Goal: Find specific page/section: Find specific page/section

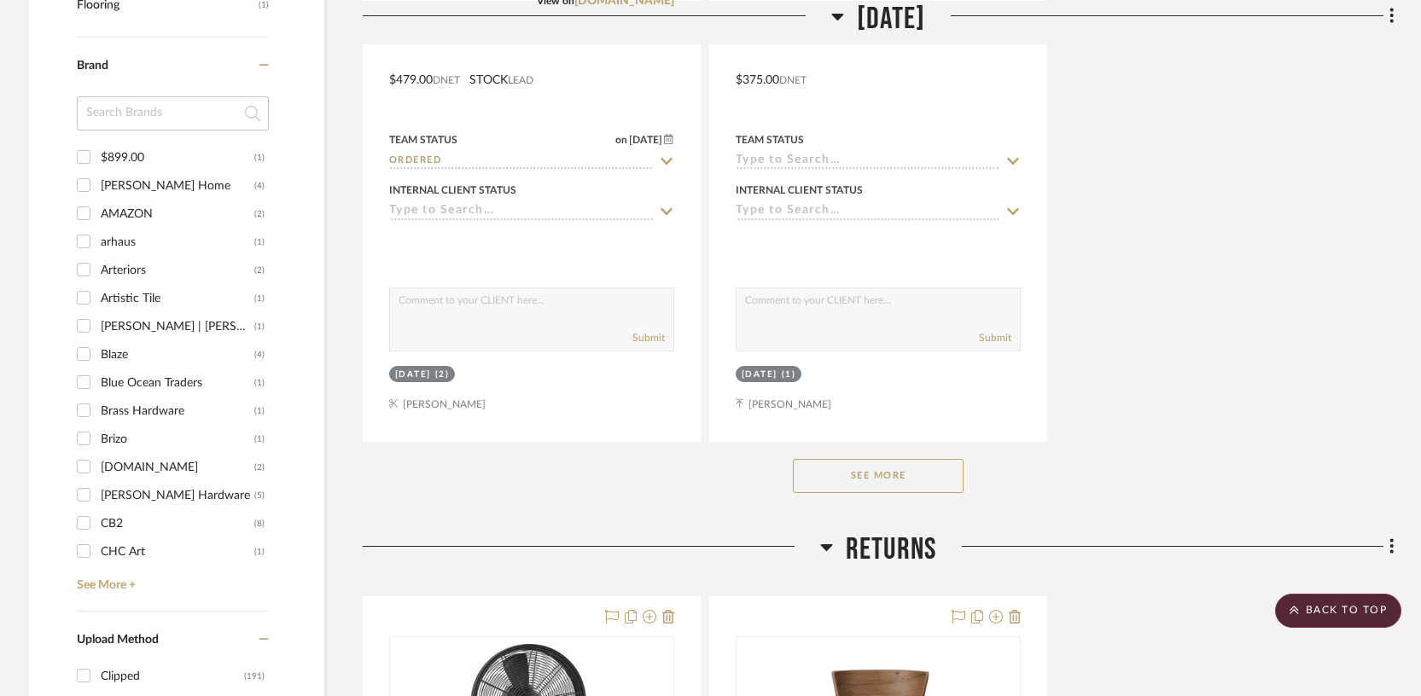
scroll to position [2329, 0]
click at [120, 567] on link "See More +" at bounding box center [171, 580] width 196 height 27
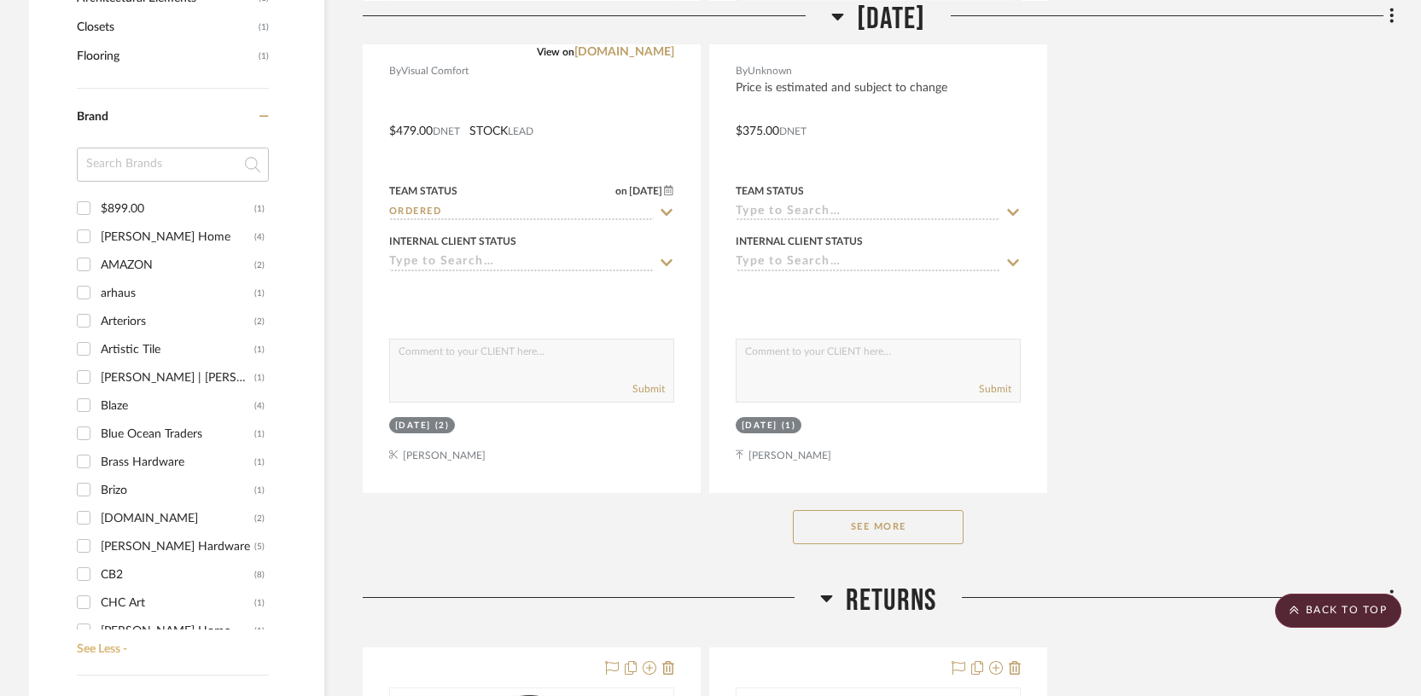
scroll to position [2250, 0]
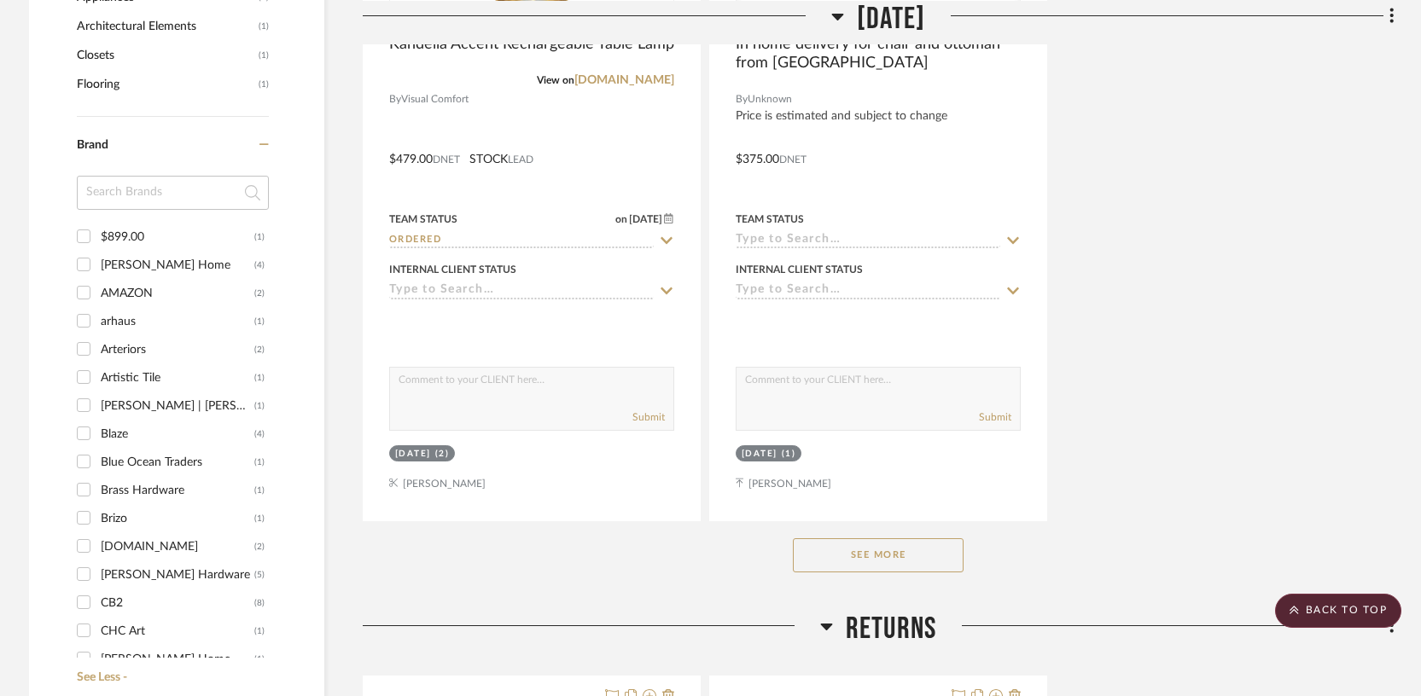
click at [123, 176] on input at bounding box center [173, 193] width 192 height 34
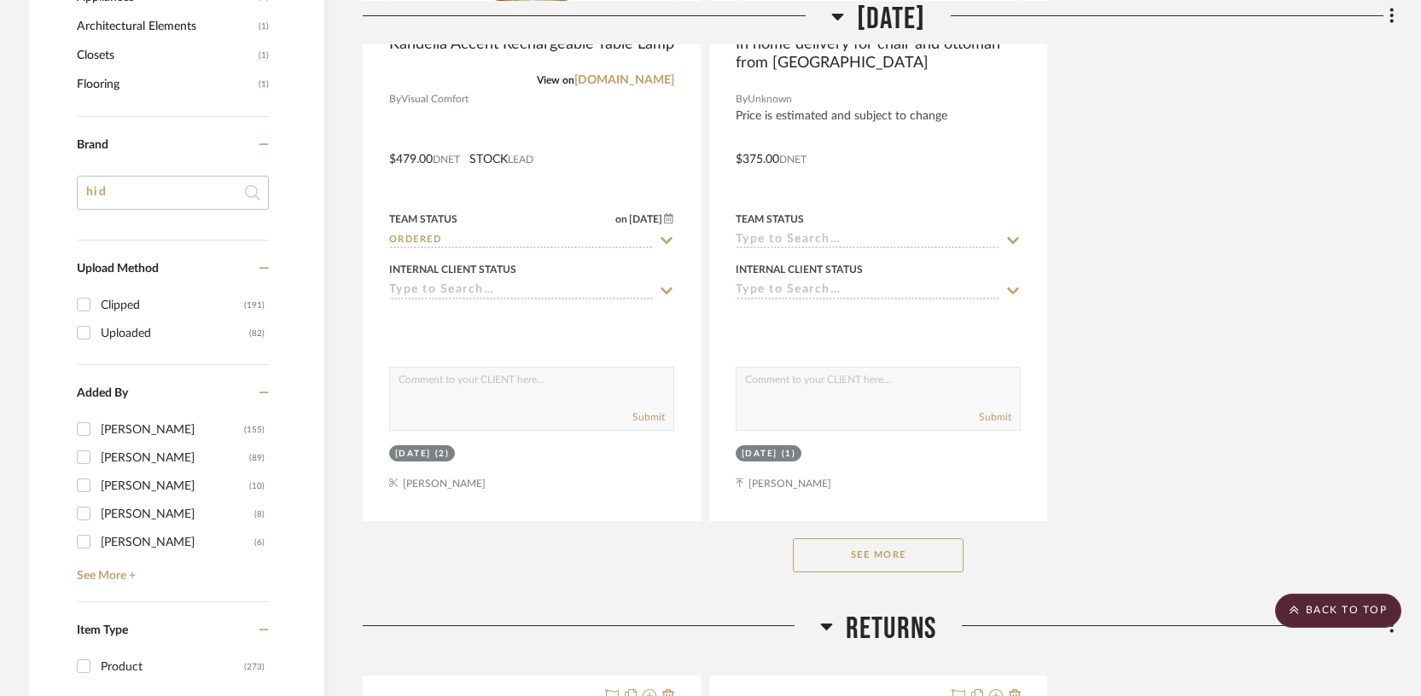
type input "hi"
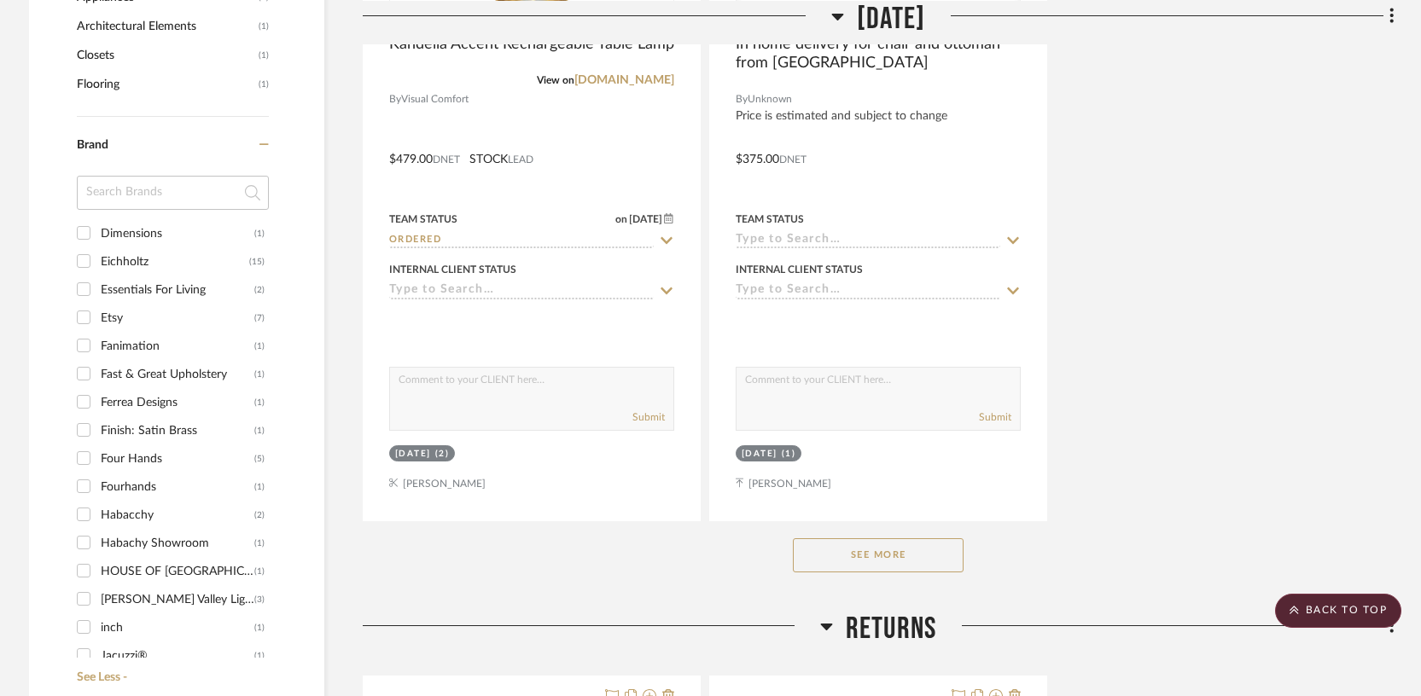
scroll to position [641, 0]
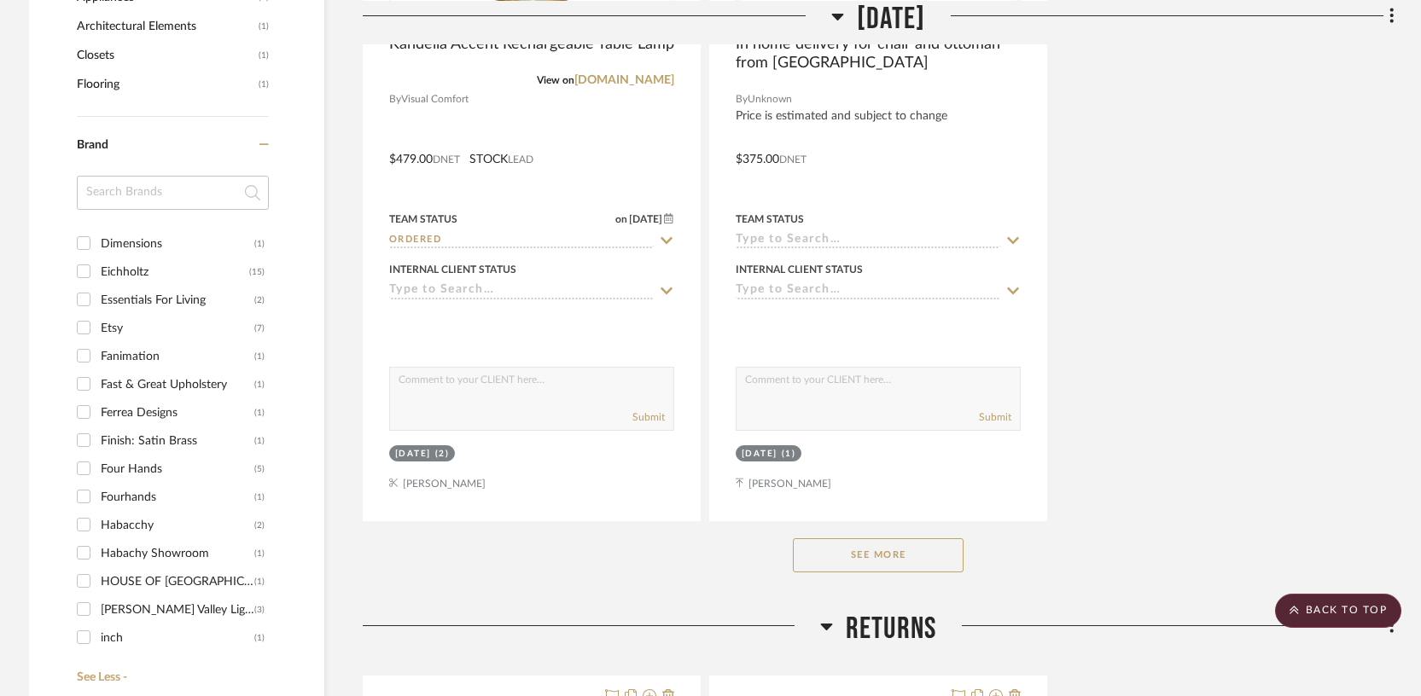
click at [83, 314] on input "Etsy (7)" at bounding box center [83, 327] width 27 height 27
checkbox input "true"
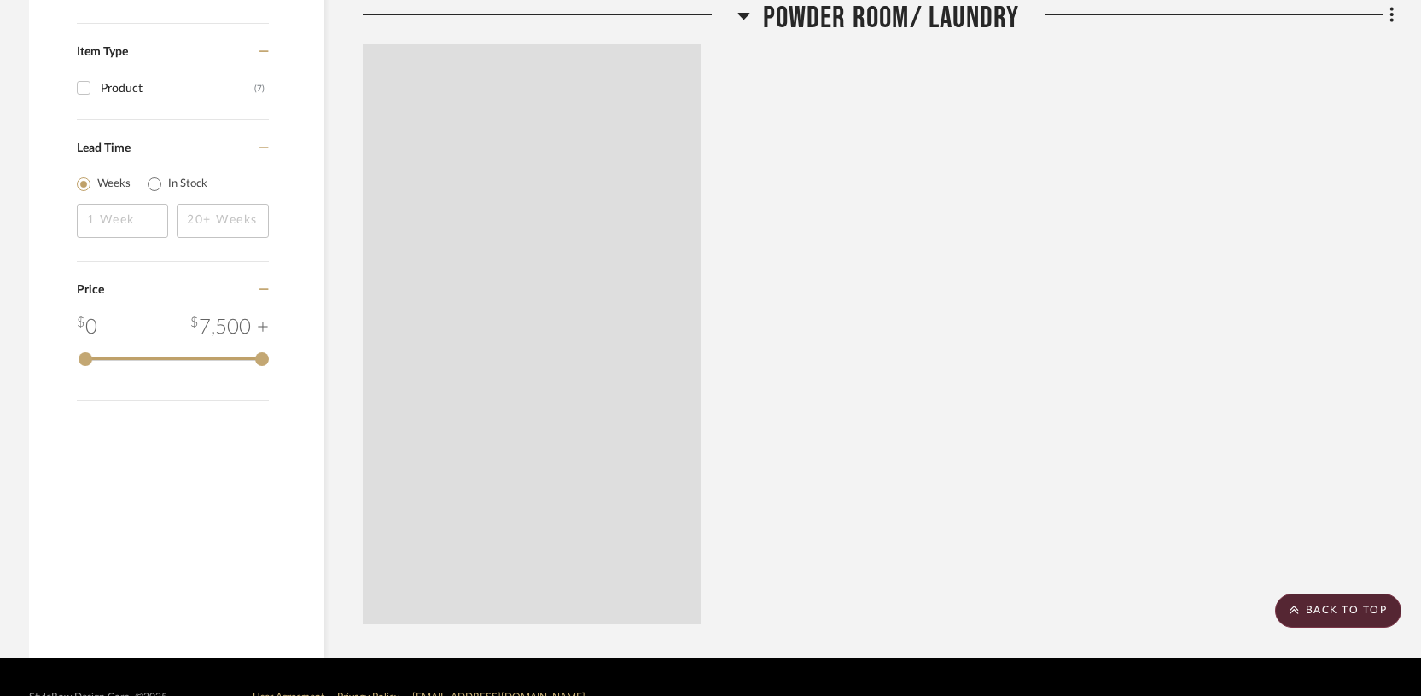
scroll to position [1930, 0]
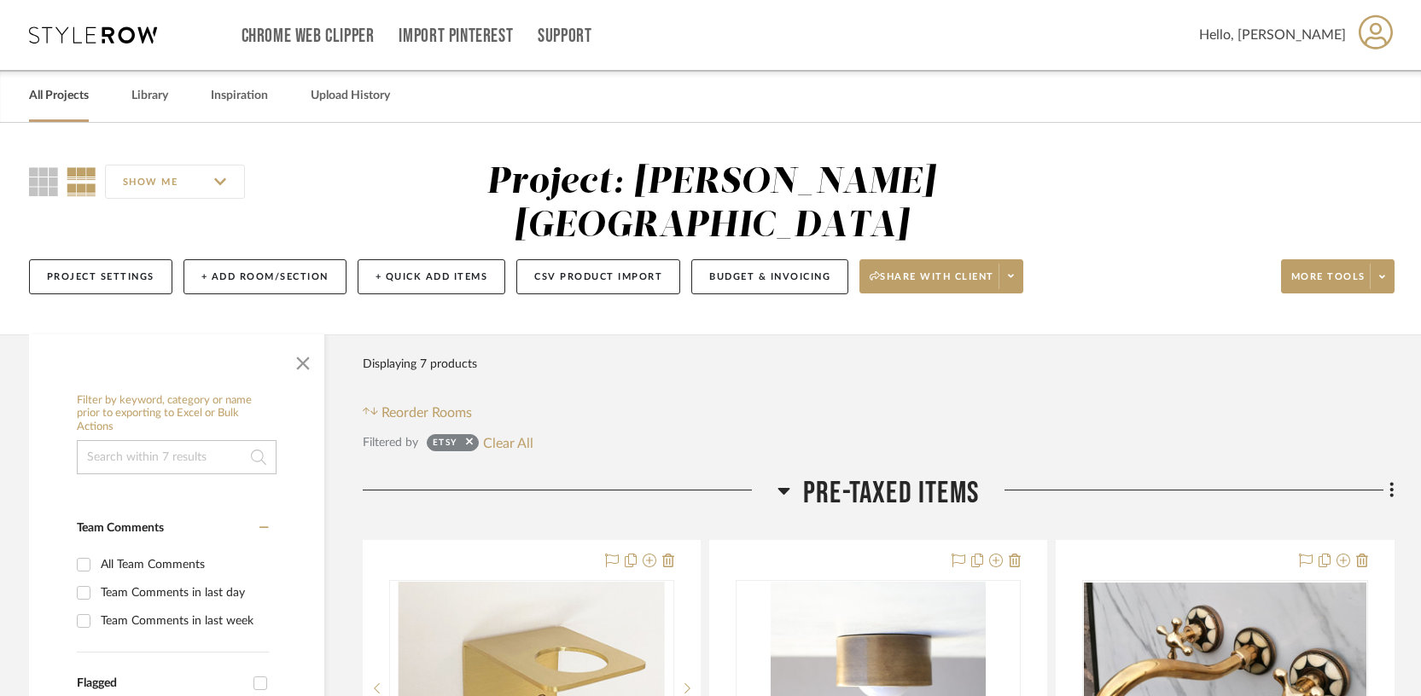
click at [70, 96] on link "All Projects" at bounding box center [59, 95] width 60 height 23
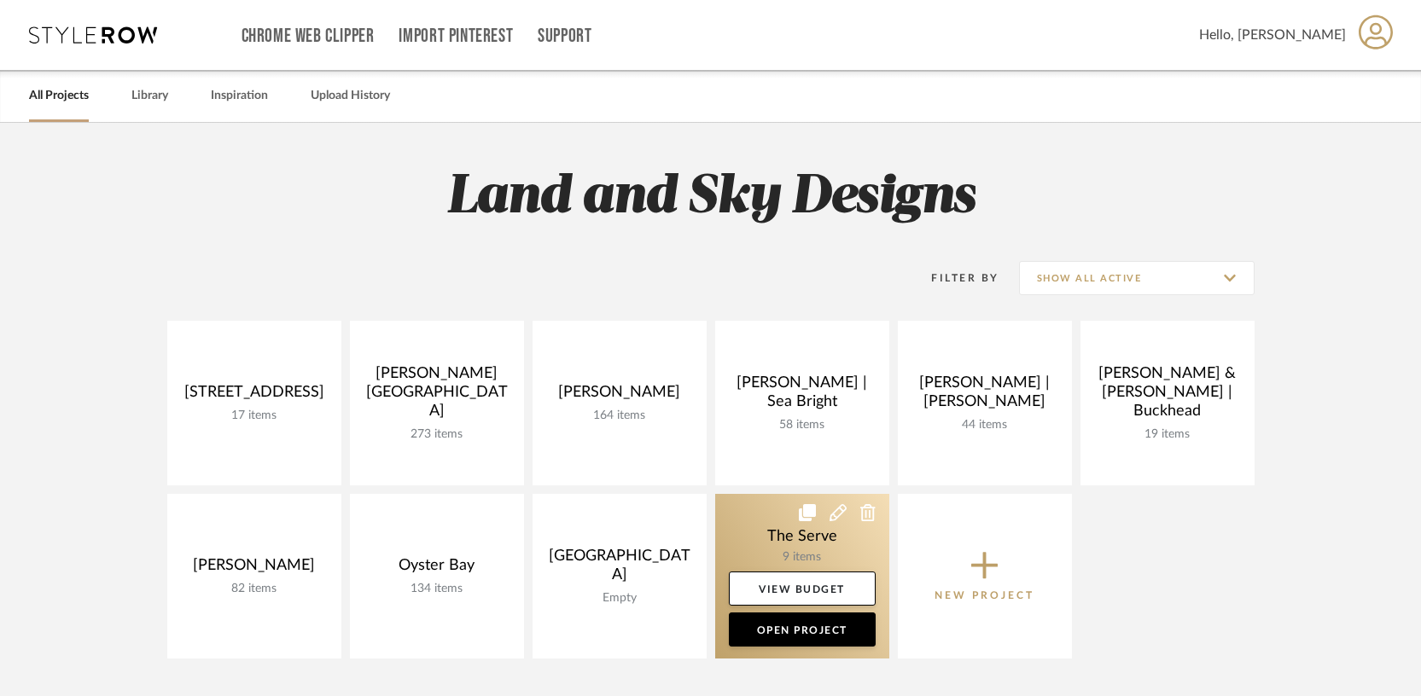
click at [772, 532] on link at bounding box center [802, 576] width 174 height 165
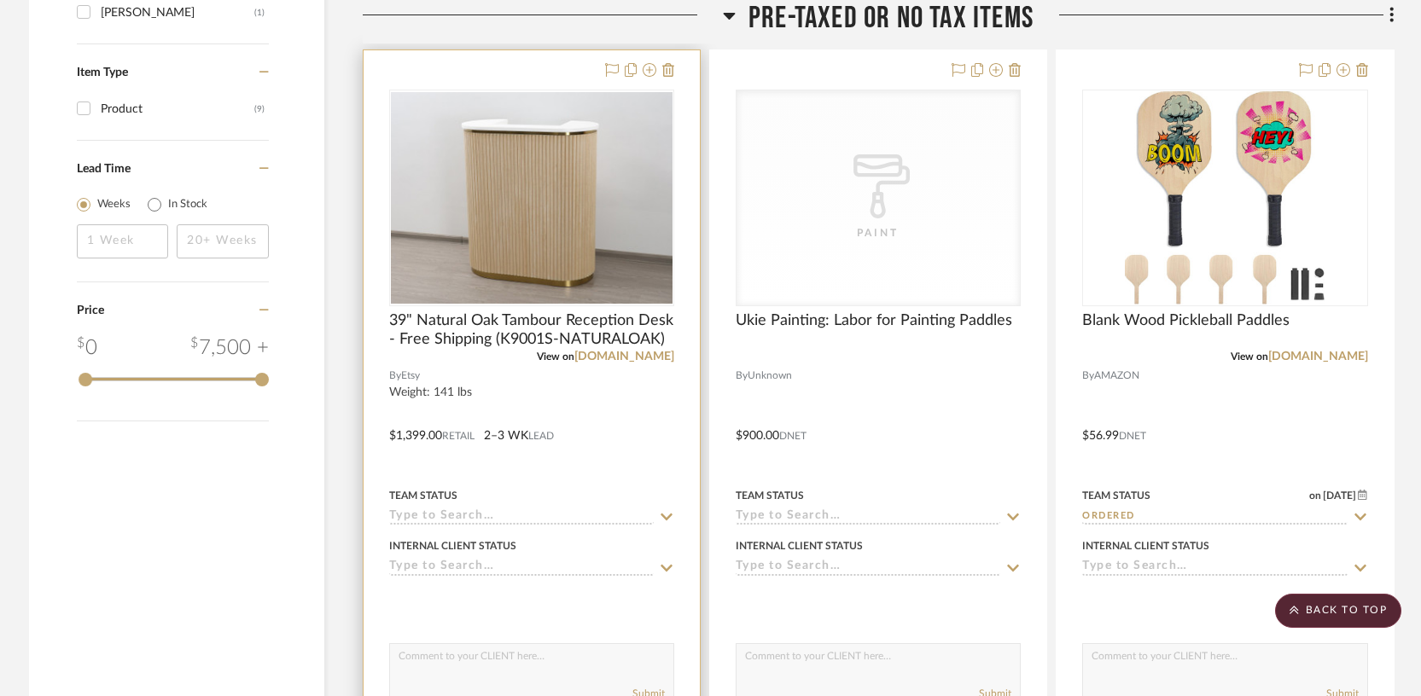
scroll to position [2010, 0]
click at [0, 0] on img at bounding box center [0, 0] width 0 height 0
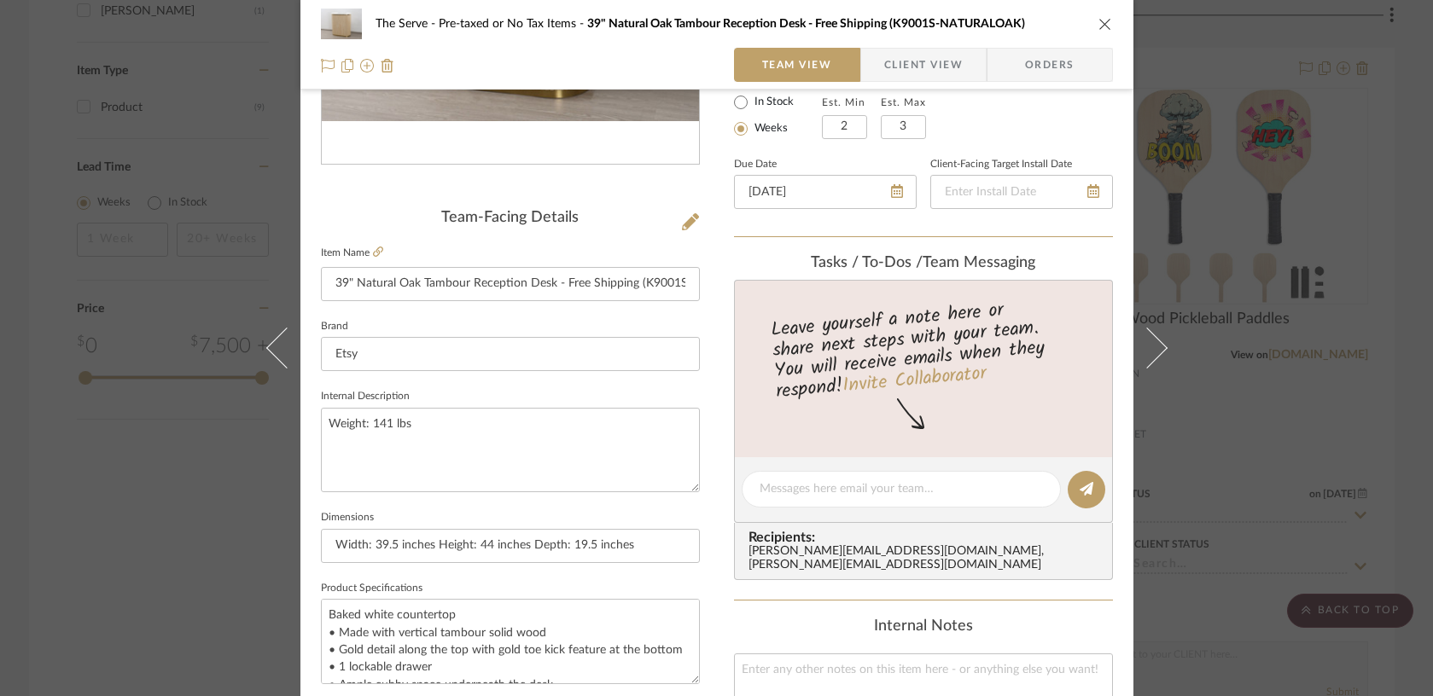
scroll to position [339, 0]
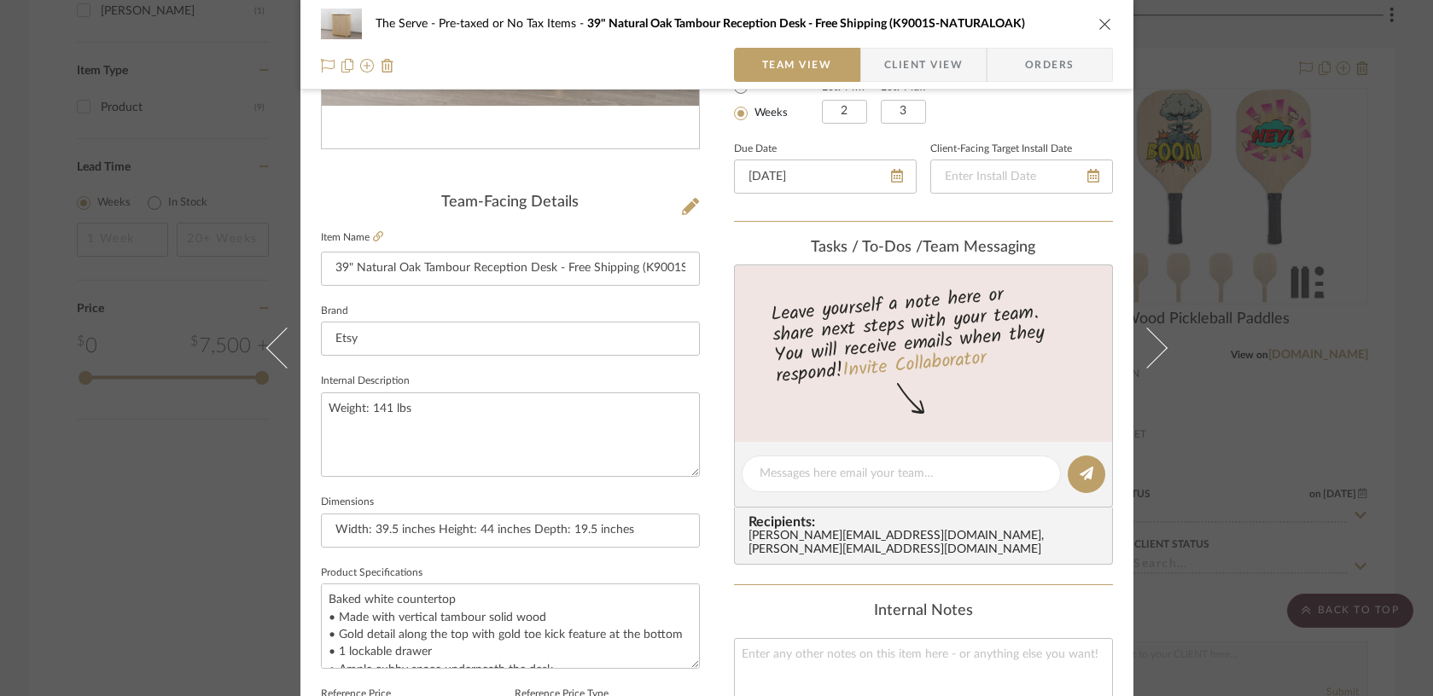
click at [234, 539] on div "The Serve Pre-taxed or No Tax Items 39" Natural Oak Tambour Reception Desk - Fr…" at bounding box center [716, 348] width 1433 height 696
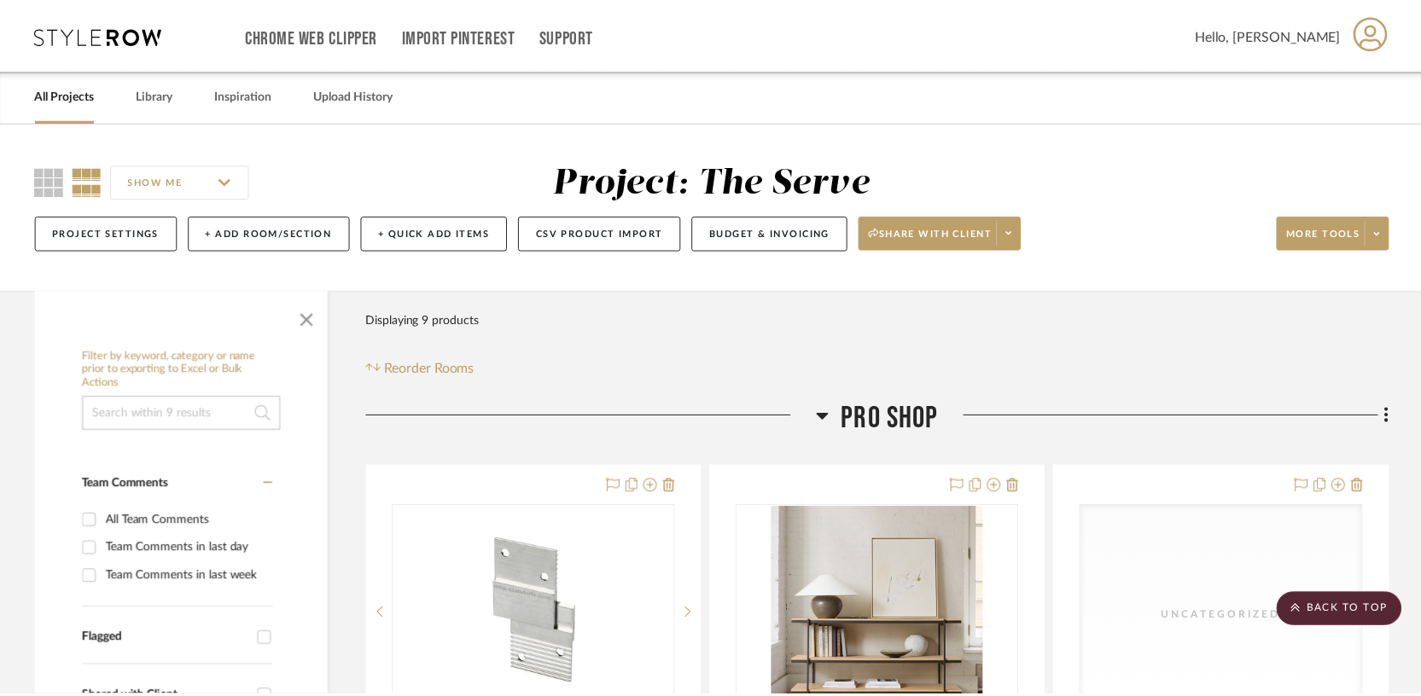
scroll to position [2010, 0]
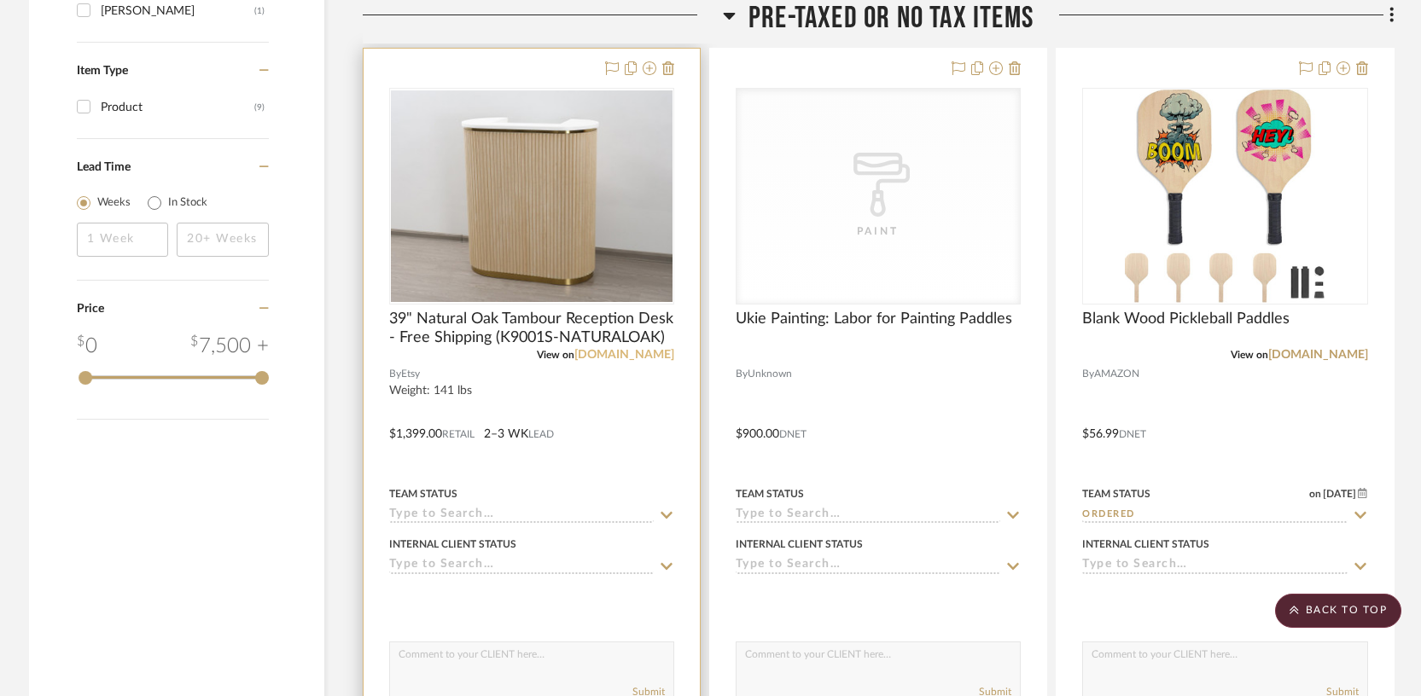
click at [643, 358] on link "[DOMAIN_NAME]" at bounding box center [624, 355] width 100 height 12
click at [530, 340] on span "39" Natural Oak Tambour Reception Desk - Free Shipping (K9001S-NATURALOAK)" at bounding box center [531, 329] width 285 height 38
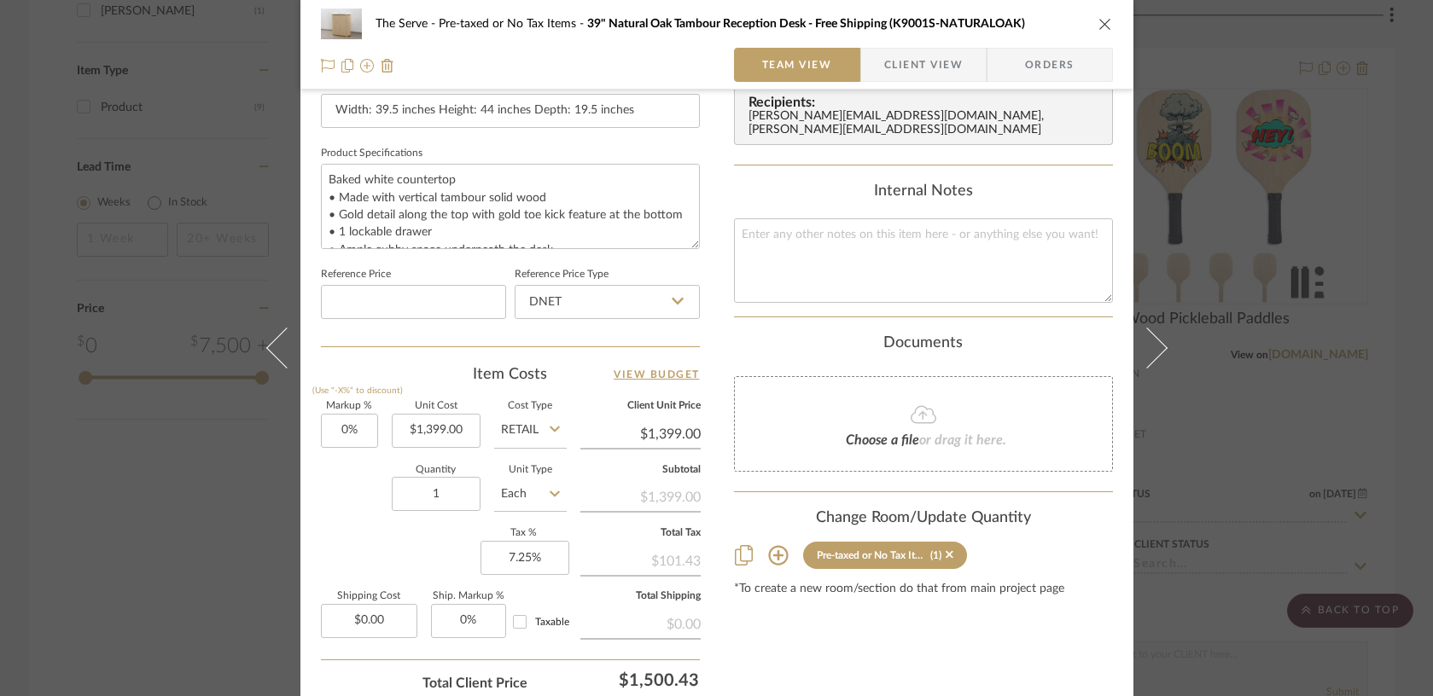
scroll to position [889, 0]
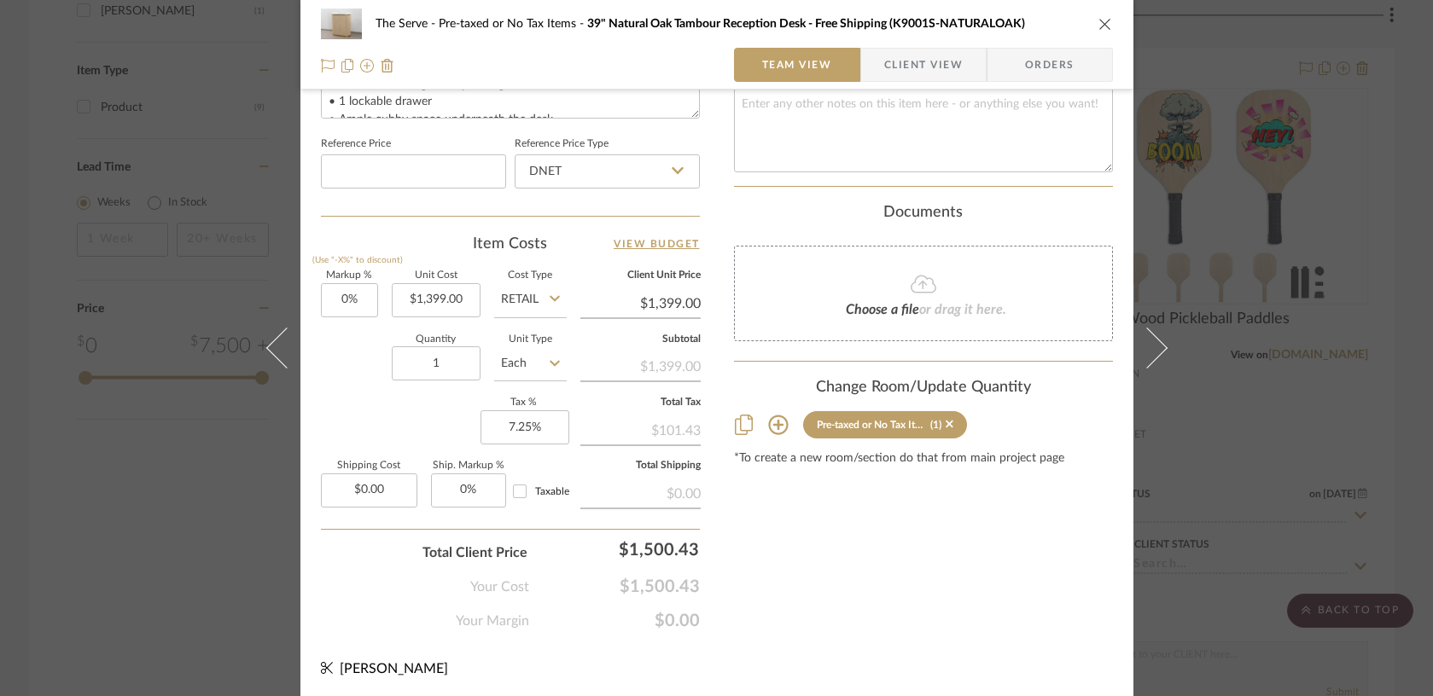
click at [201, 535] on div "The Serve Pre-taxed or No Tax Items 39" Natural Oak Tambour Reception Desk - Fr…" at bounding box center [716, 348] width 1433 height 696
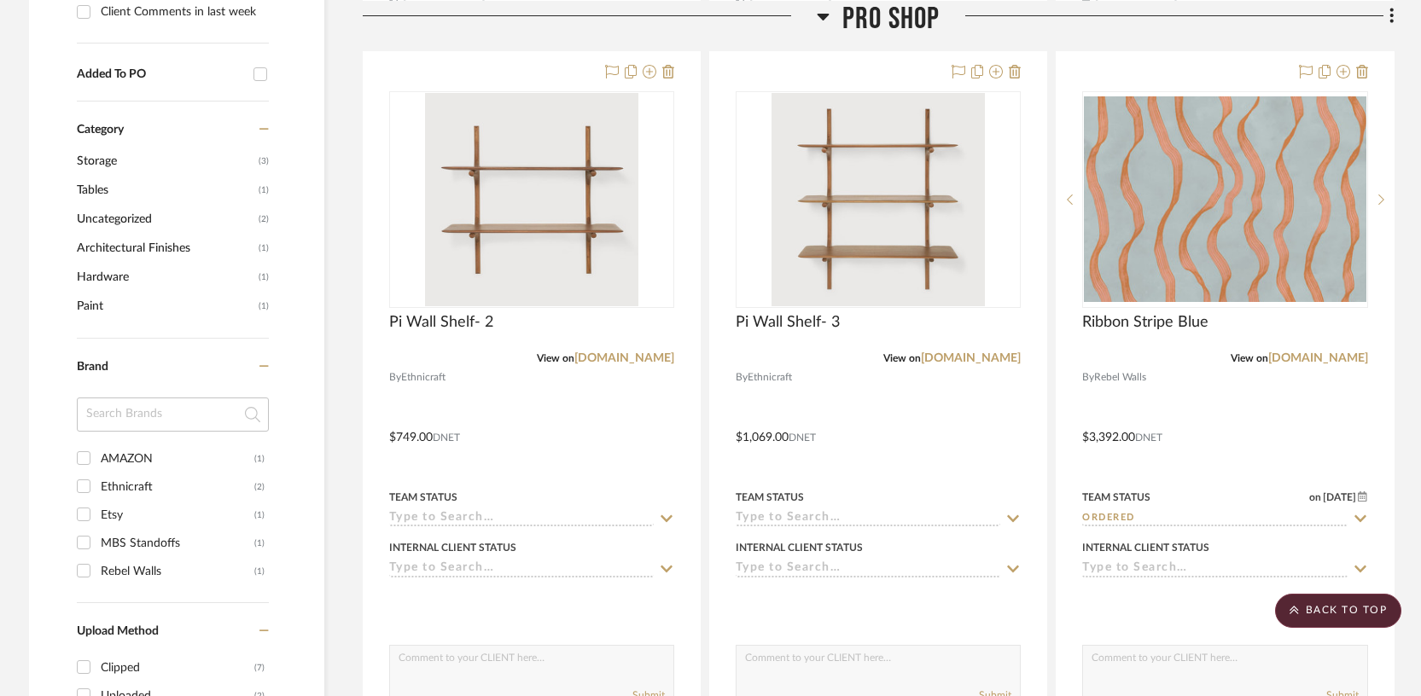
scroll to position [1177, 0]
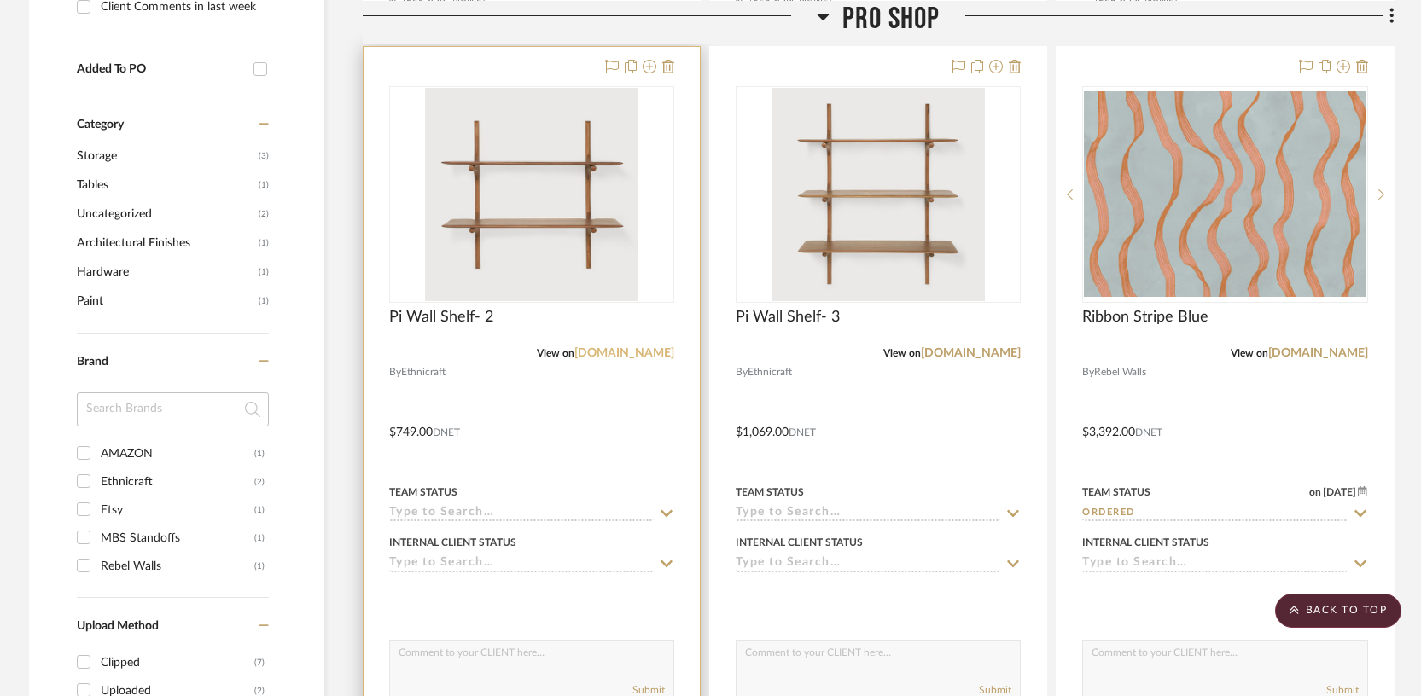
click at [619, 351] on link "[DOMAIN_NAME]" at bounding box center [624, 353] width 100 height 12
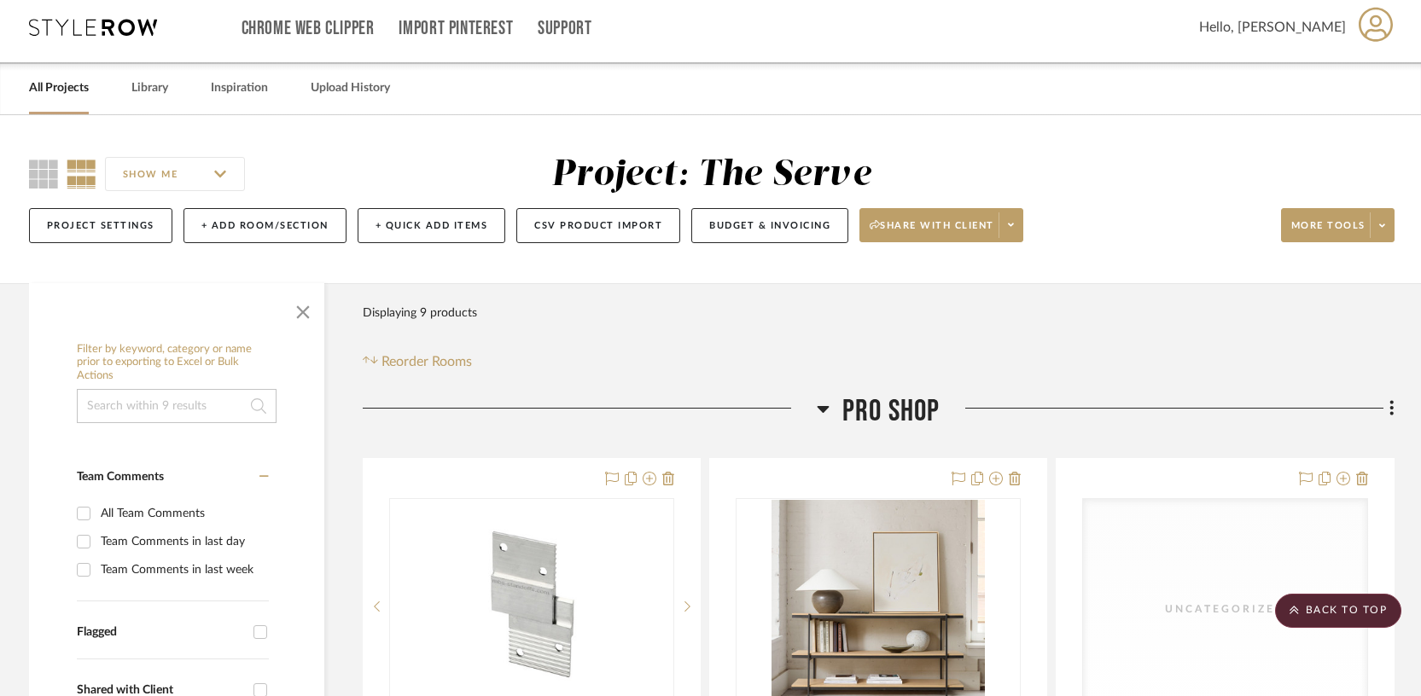
scroll to position [6, 0]
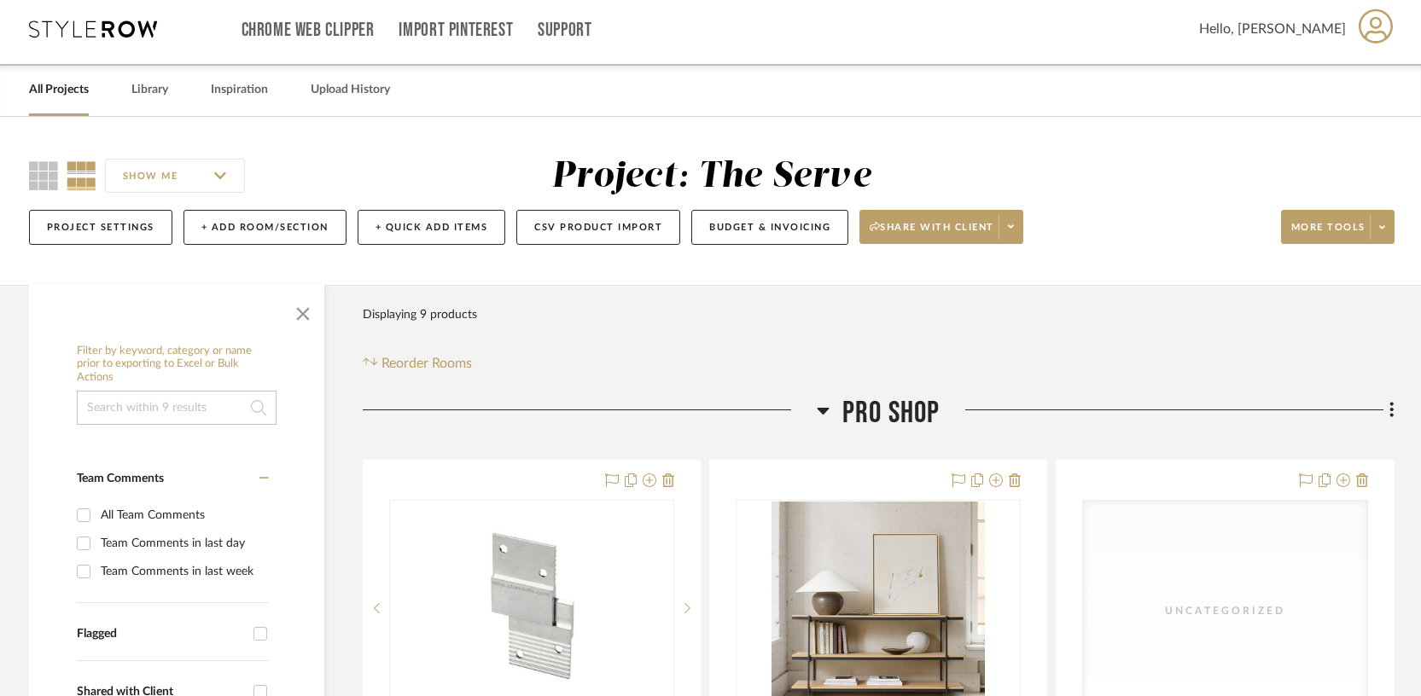
click at [67, 101] on link "All Projects" at bounding box center [59, 90] width 60 height 23
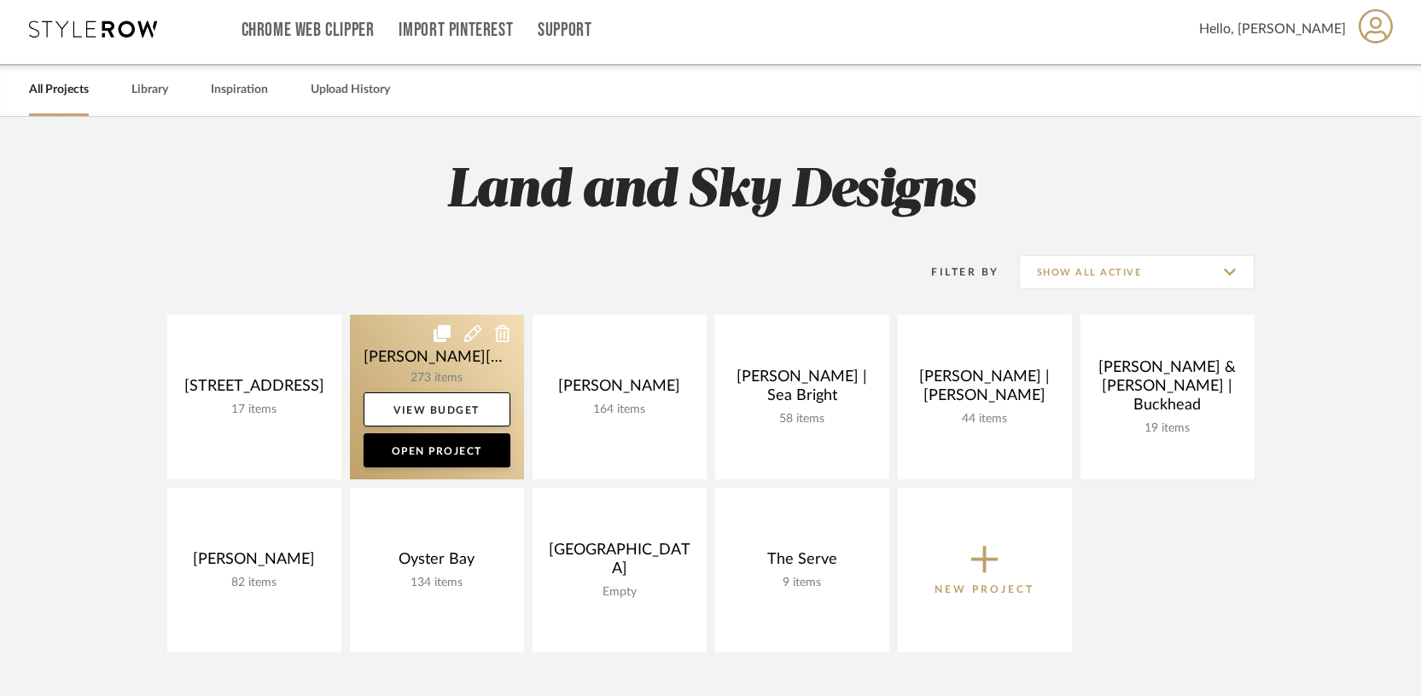
click at [455, 377] on link at bounding box center [437, 397] width 174 height 165
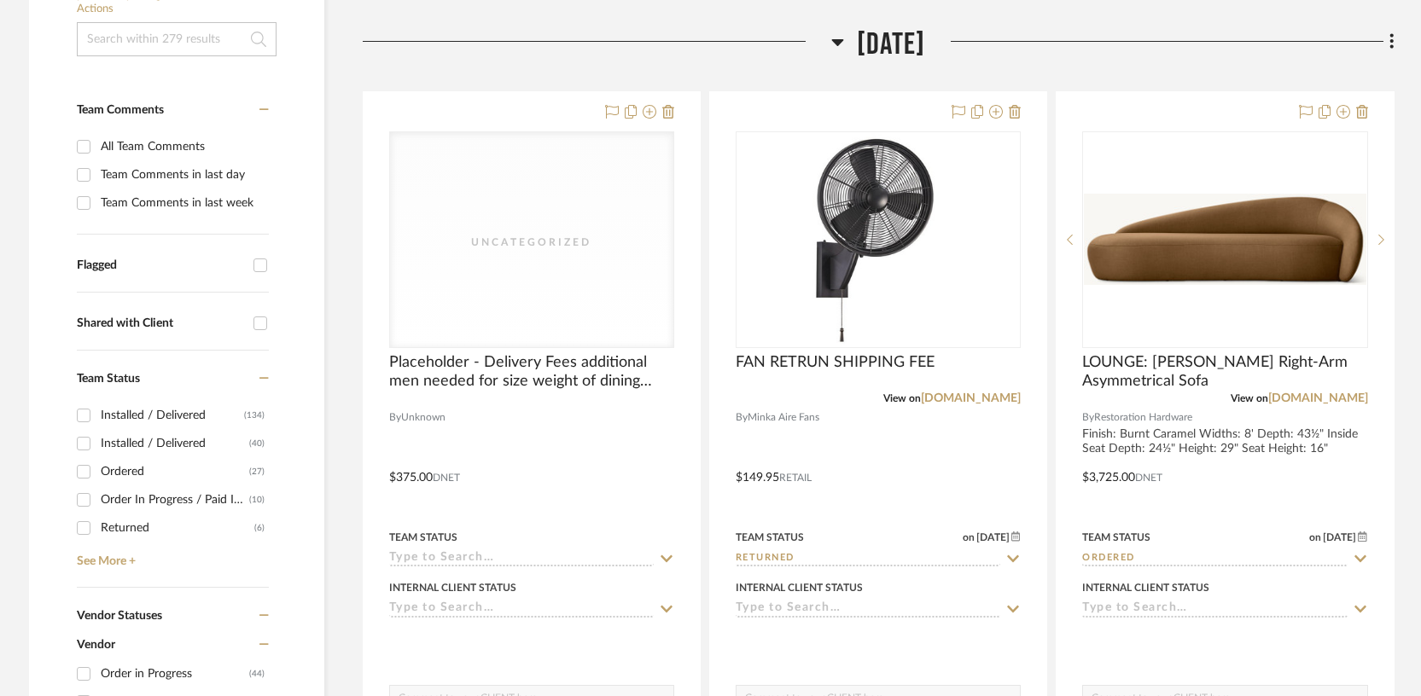
scroll to position [426, 0]
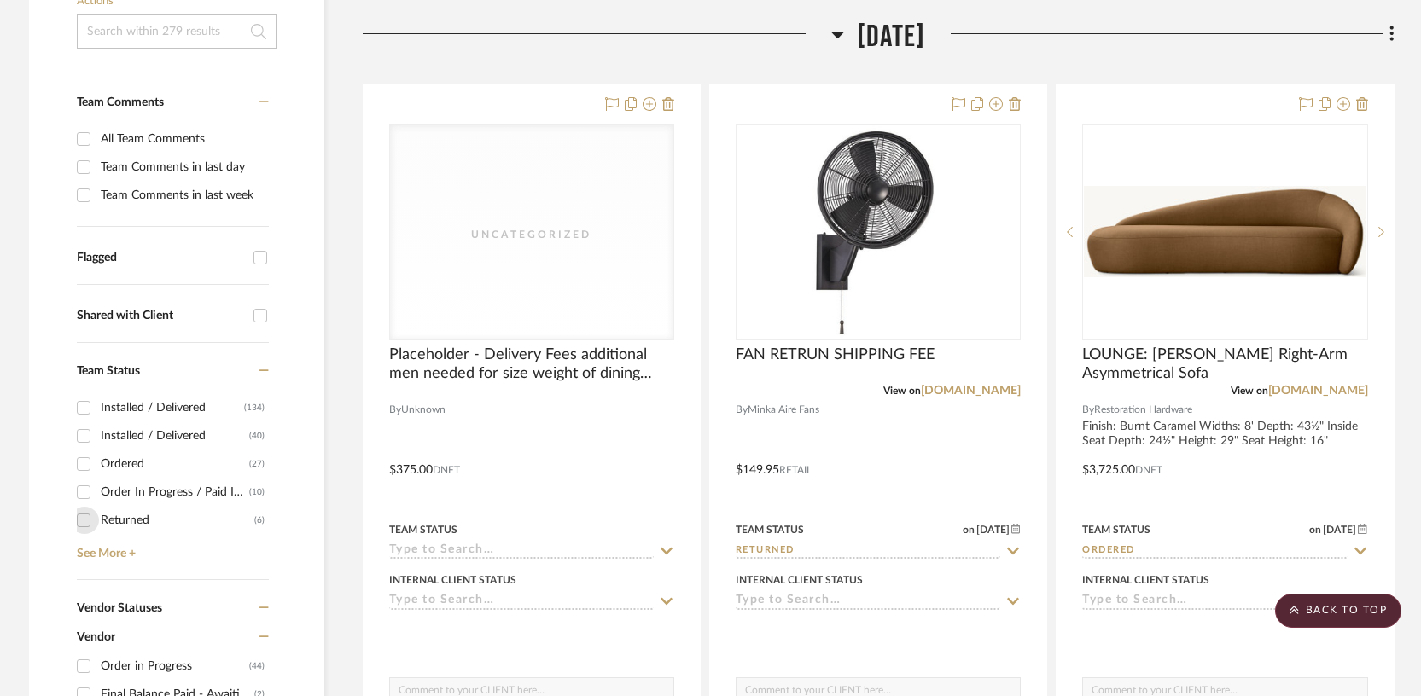
click at [78, 507] on input "Returned (6)" at bounding box center [83, 520] width 27 height 27
checkbox input "true"
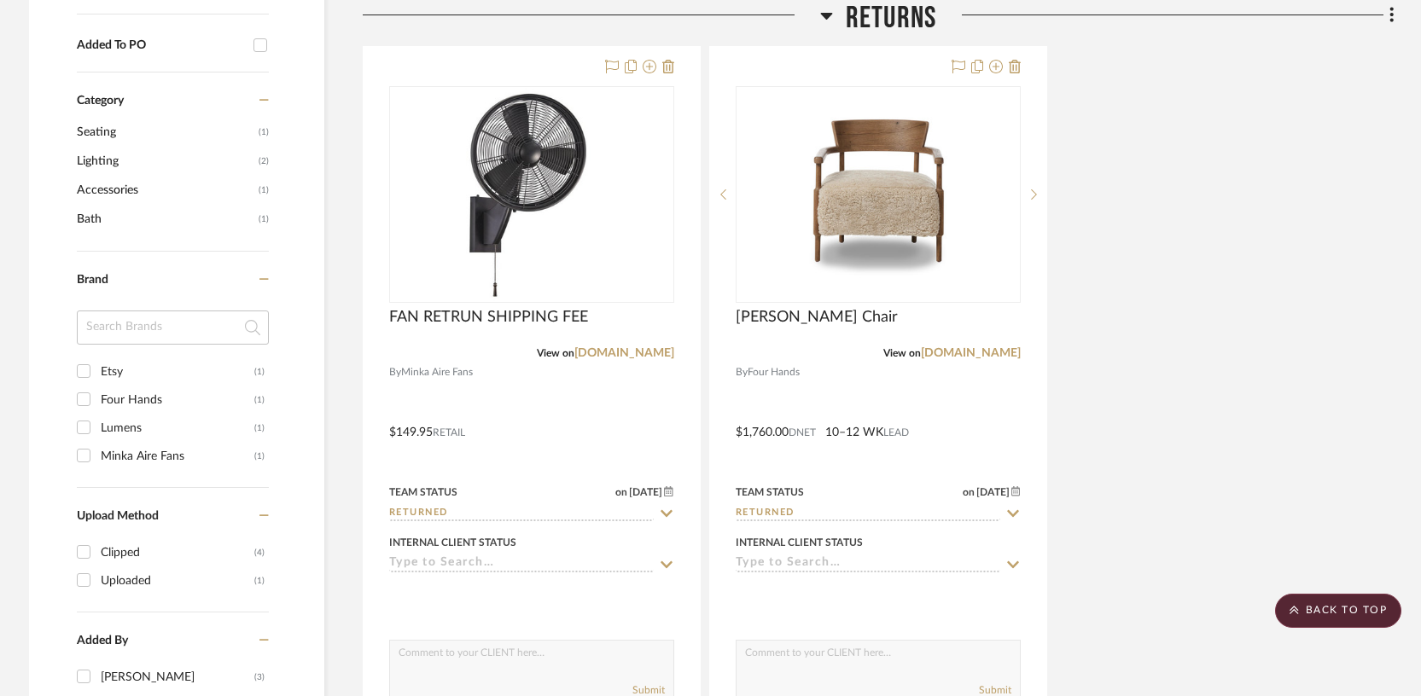
scroll to position [1329, 0]
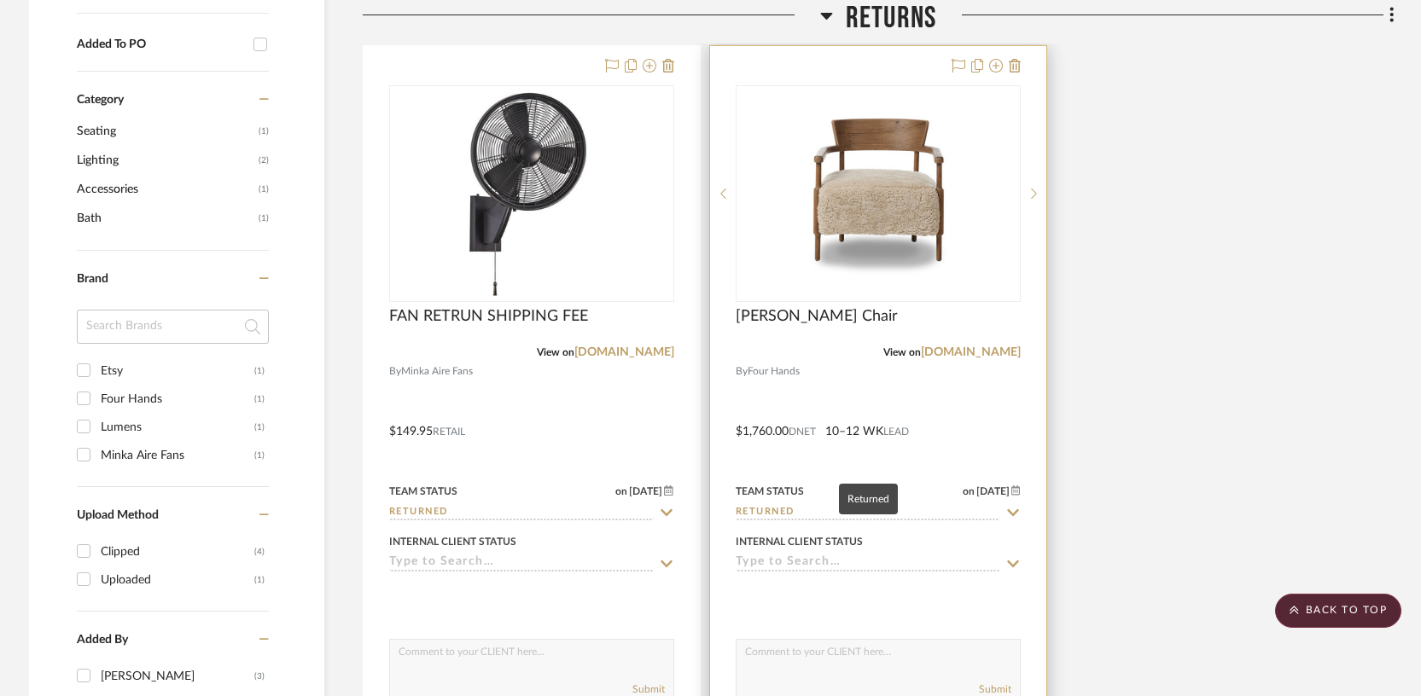
click at [805, 505] on input "Returned" at bounding box center [868, 513] width 265 height 16
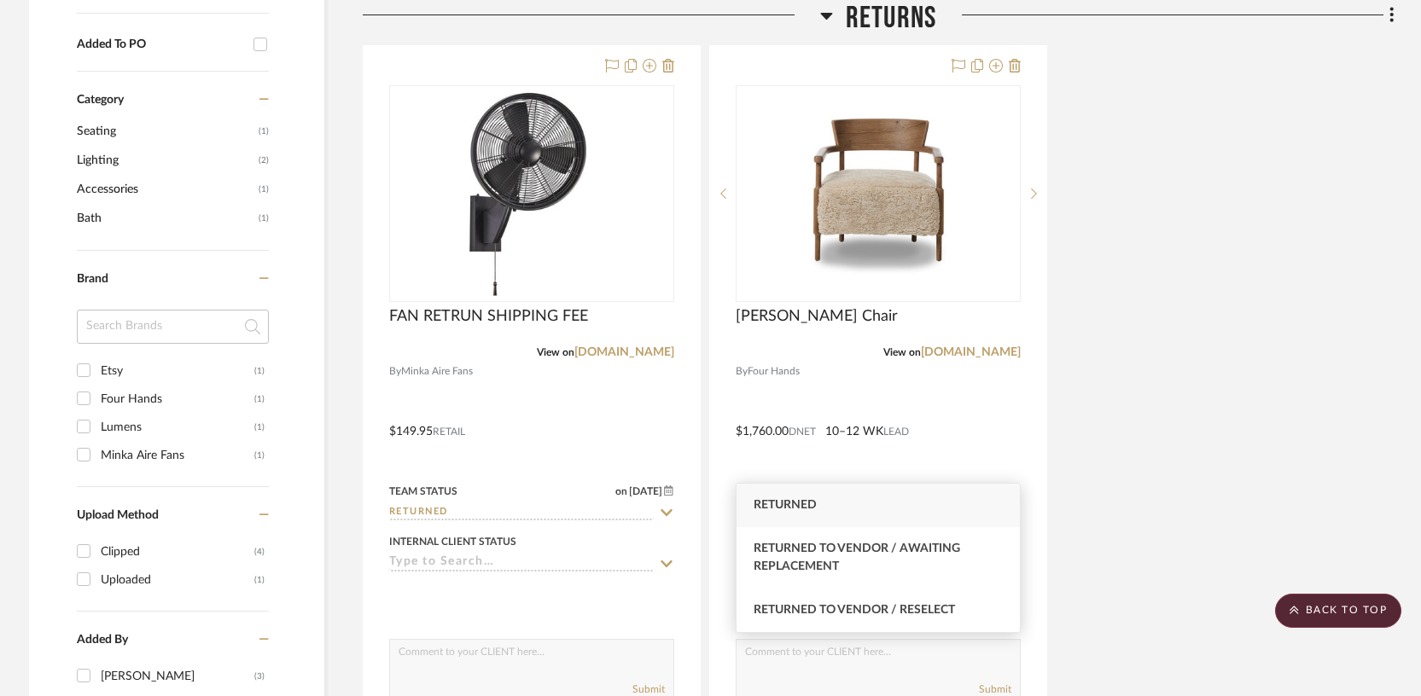
click at [1216, 272] on div "FAN RETRUN SHIPPING FEE View on [DOMAIN_NAME] By Minka Aire Fans $149.95 Retail…" at bounding box center [879, 419] width 1032 height 748
